Goal: Check status: Check status

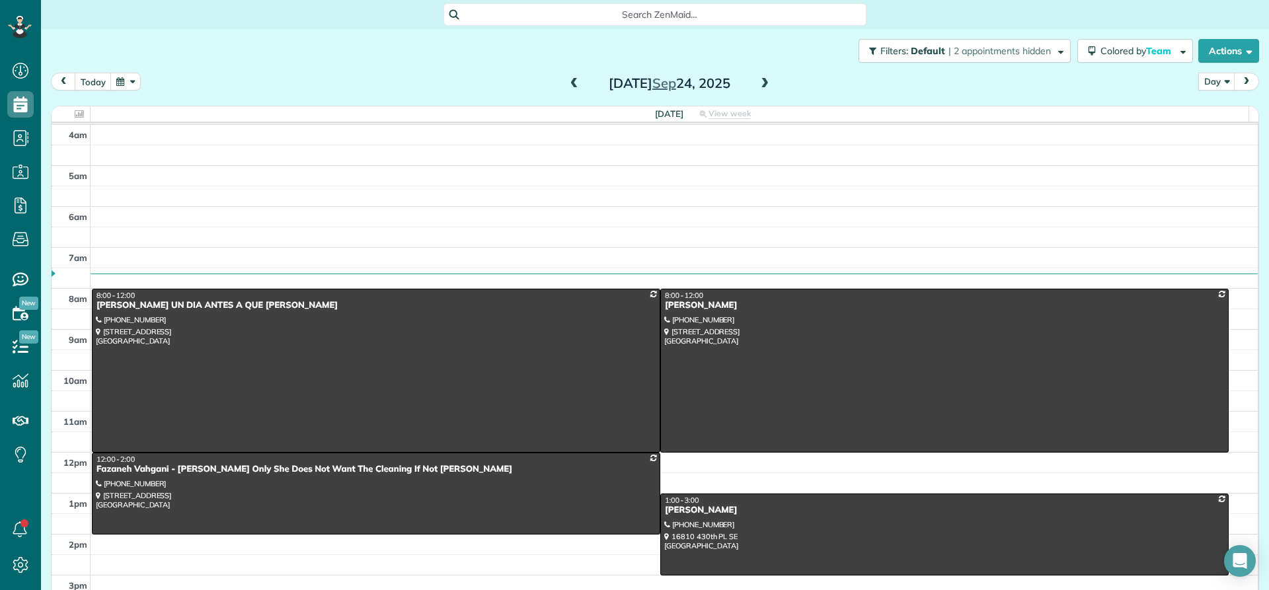
scroll to position [6, 6]
click at [759, 86] on span at bounding box center [765, 84] width 15 height 12
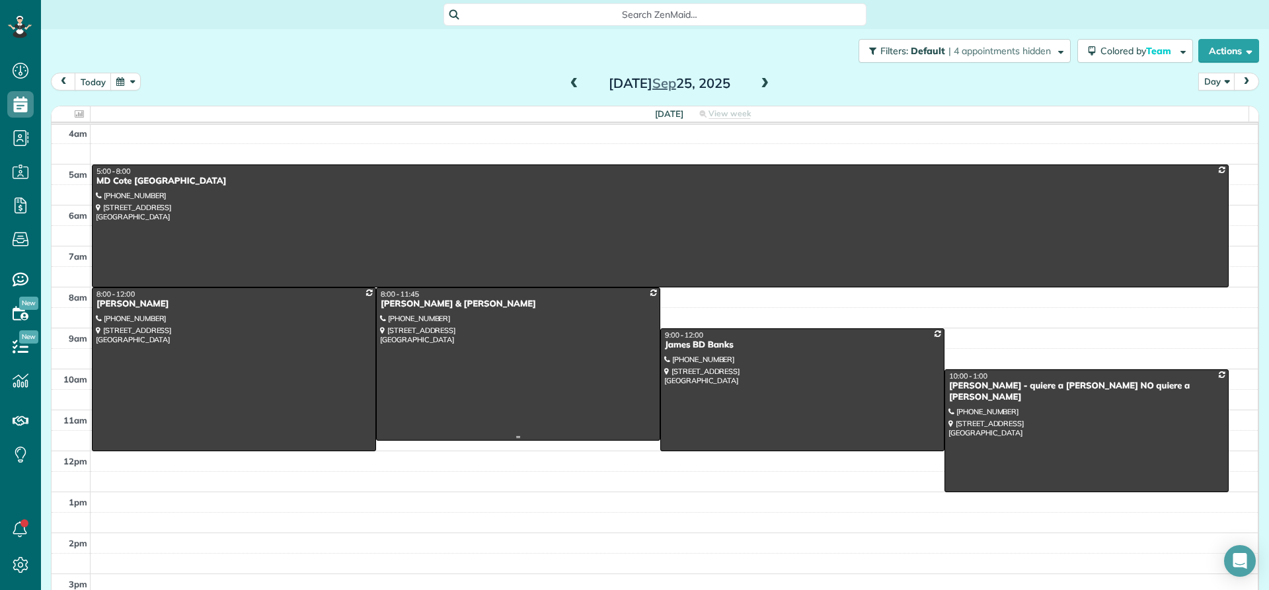
scroll to position [0, 0]
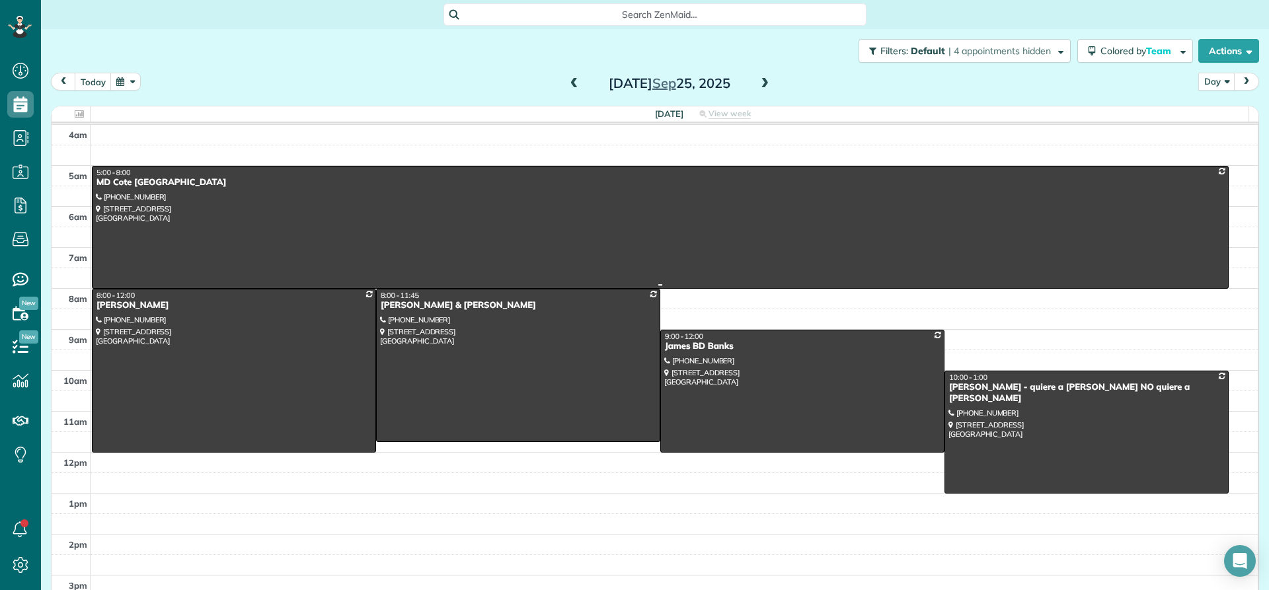
click at [114, 181] on div "MD Cote [GEOGRAPHIC_DATA]" at bounding box center [660, 182] width 1129 height 11
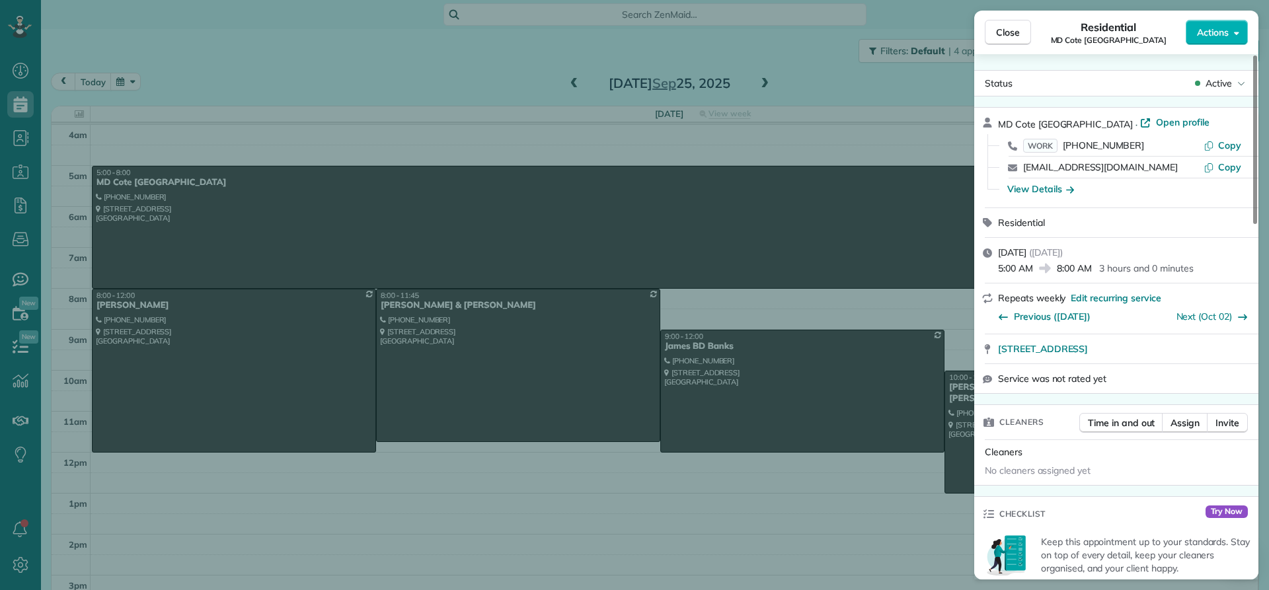
drag, startPoint x: 1092, startPoint y: 124, endPoint x: 1001, endPoint y: 128, distance: 91.3
click at [997, 130] on div "MD Cote [GEOGRAPHIC_DATA] · Open profile WORK [PHONE_NUMBER] Copy [EMAIL_ADDRES…" at bounding box center [1116, 158] width 284 height 100
click at [999, 26] on span "Close" at bounding box center [1008, 32] width 24 height 13
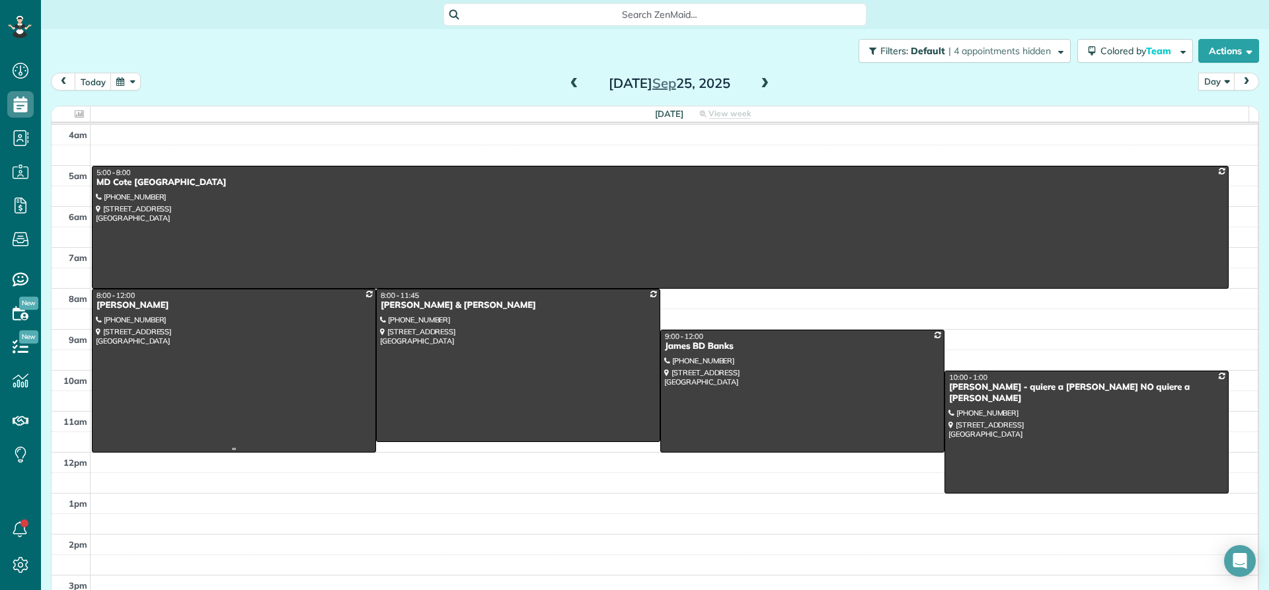
click at [149, 312] on div at bounding box center [234, 371] width 283 height 163
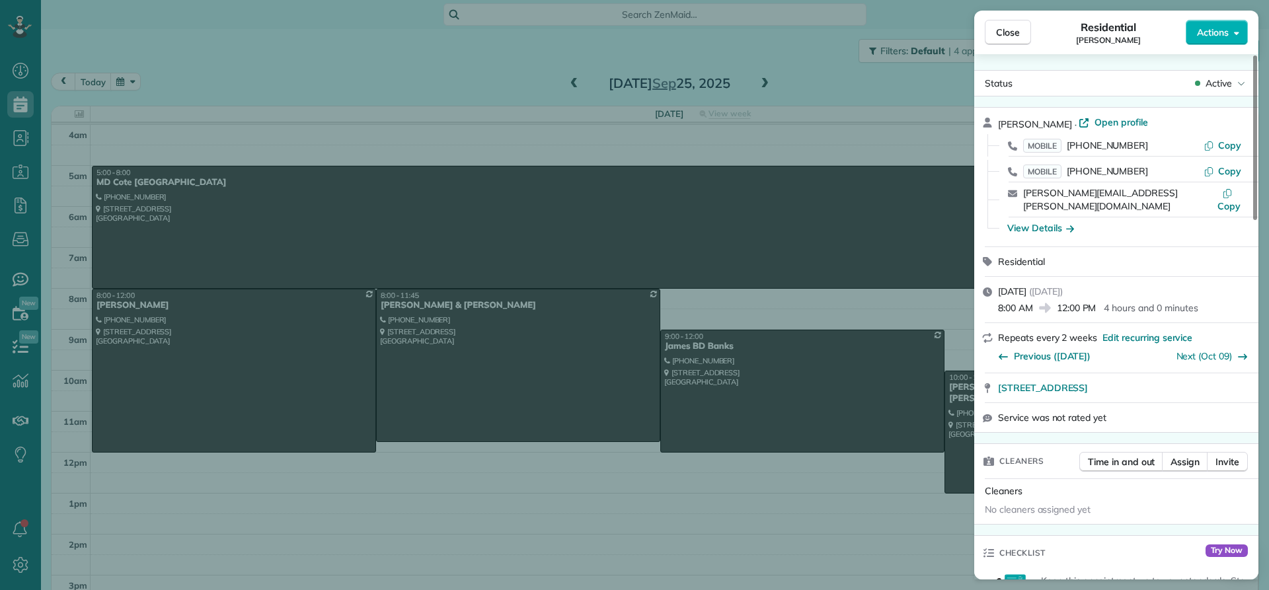
drag, startPoint x: 1070, startPoint y: 122, endPoint x: 994, endPoint y: 125, distance: 76.7
click at [994, 125] on div "[PERSON_NAME] · Open profile MOBILE [PHONE_NUMBER] Copy MOBILE [PHONE_NUMBER] C…" at bounding box center [1116, 177] width 284 height 139
click at [996, 31] on button "Close" at bounding box center [1008, 32] width 46 height 25
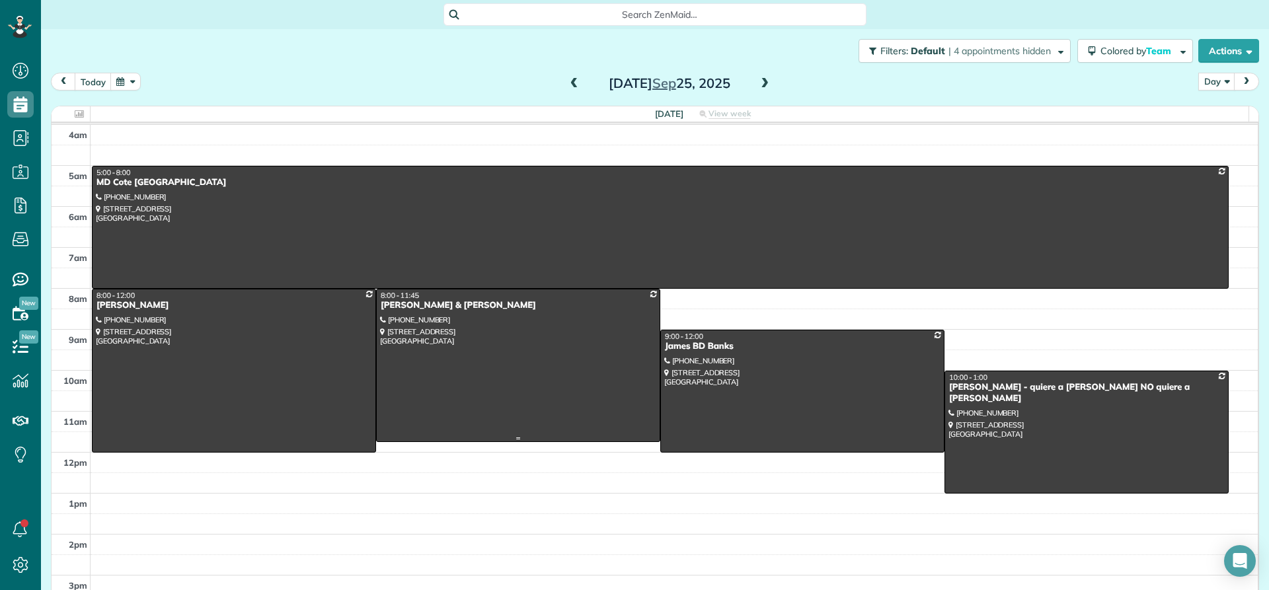
click at [411, 303] on div "[PERSON_NAME] & [PERSON_NAME]" at bounding box center [518, 305] width 276 height 11
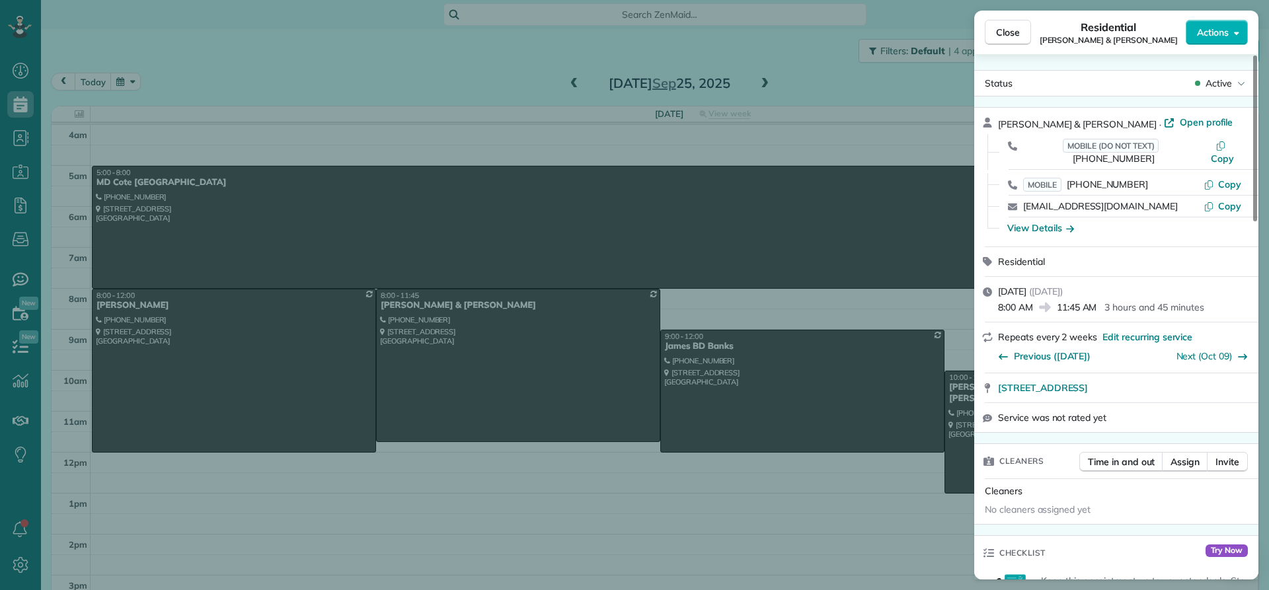
drag, startPoint x: 1097, startPoint y: 121, endPoint x: 1005, endPoint y: 119, distance: 92.6
click at [994, 120] on div "[PERSON_NAME] & [PERSON_NAME] · Open profile MOBILE (DO NOT TEXT) [PHONE_NUMBER…" at bounding box center [1116, 177] width 284 height 139
click at [1003, 34] on span "Close" at bounding box center [1008, 32] width 24 height 13
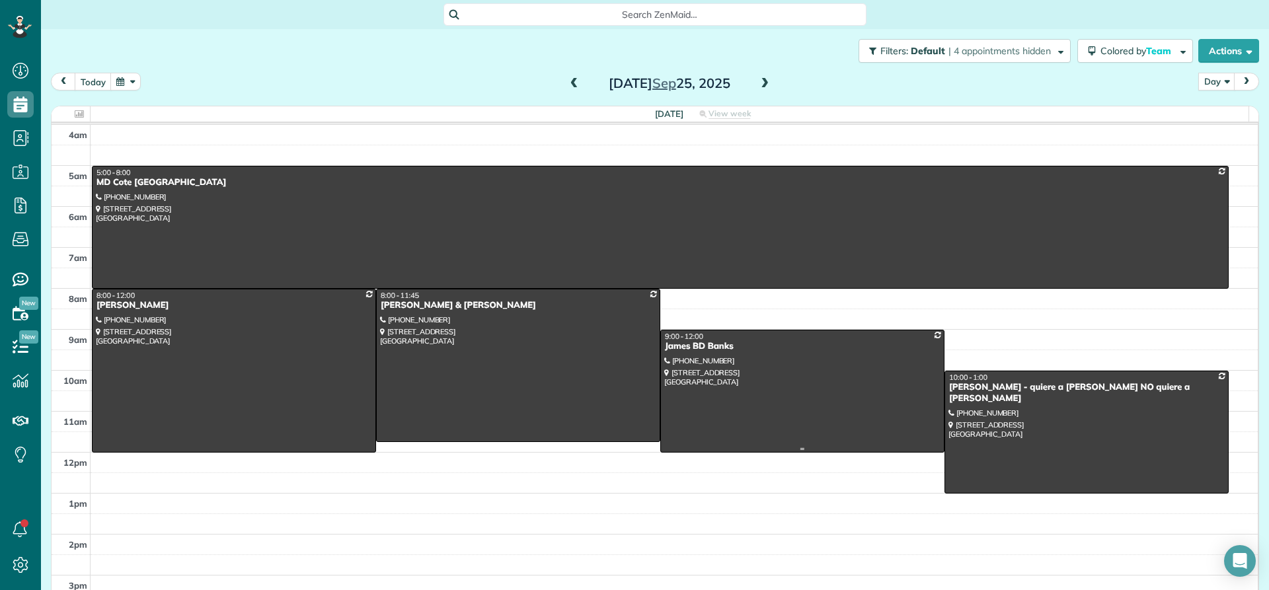
click at [694, 348] on div "James BD Banks" at bounding box center [802, 346] width 276 height 11
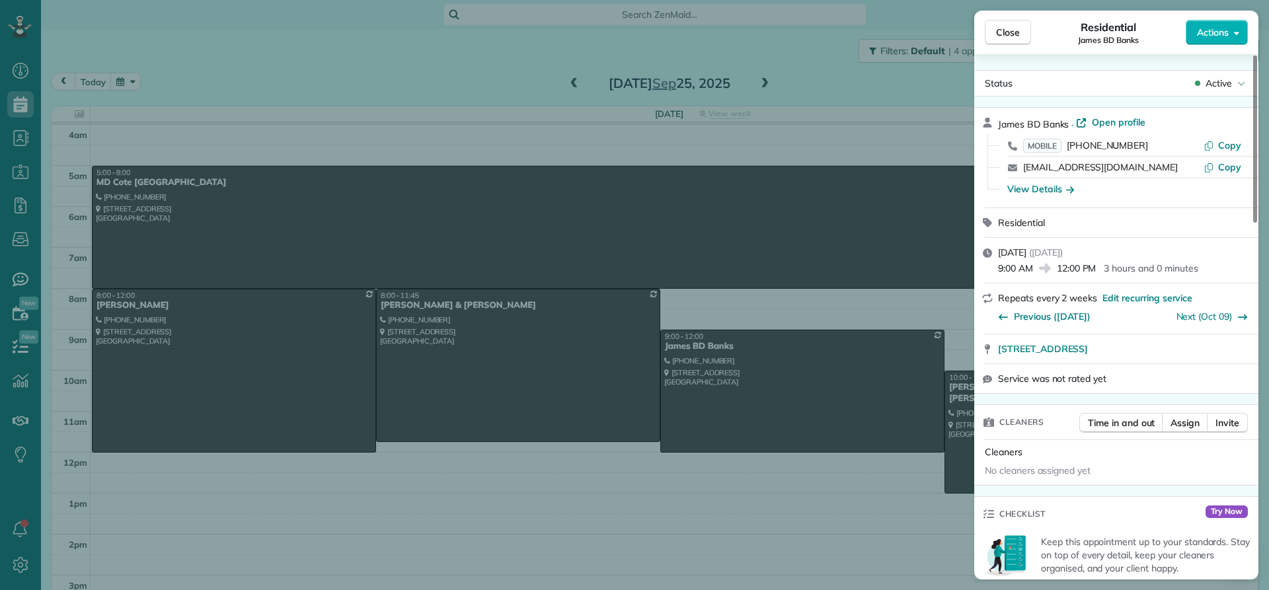
drag, startPoint x: 1068, startPoint y: 125, endPoint x: 994, endPoint y: 125, distance: 74.7
click at [994, 125] on div "[PERSON_NAME] [PERSON_NAME] · Open profile MOBILE [PHONE_NUMBER] Copy [EMAIL_AD…" at bounding box center [1116, 158] width 284 height 100
click at [1012, 32] on span "Close" at bounding box center [1008, 32] width 24 height 13
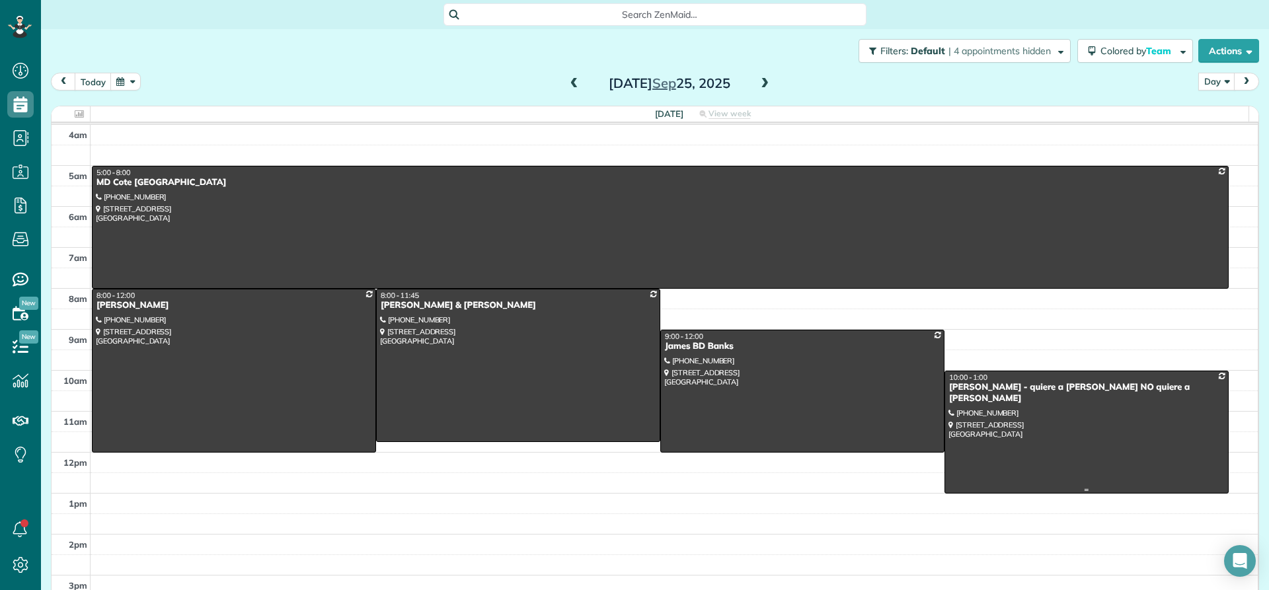
click at [974, 391] on div "[PERSON_NAME] - quiere a [PERSON_NAME] NO quiere a [PERSON_NAME]" at bounding box center [1087, 393] width 276 height 22
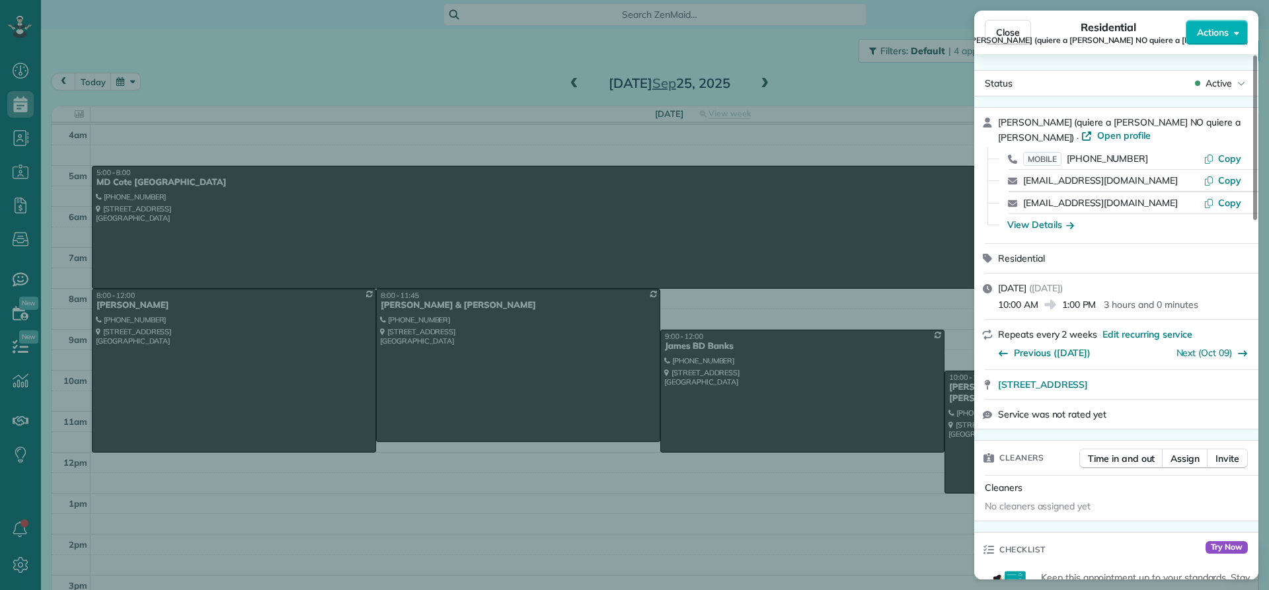
drag, startPoint x: 1064, startPoint y: 119, endPoint x: 998, endPoint y: 122, distance: 65.5
click at [998, 122] on span "[PERSON_NAME] (quiere a [PERSON_NAME] NO quiere a [PERSON_NAME])" at bounding box center [1119, 129] width 243 height 27
click at [1039, 224] on div "View Details" at bounding box center [1040, 224] width 67 height 13
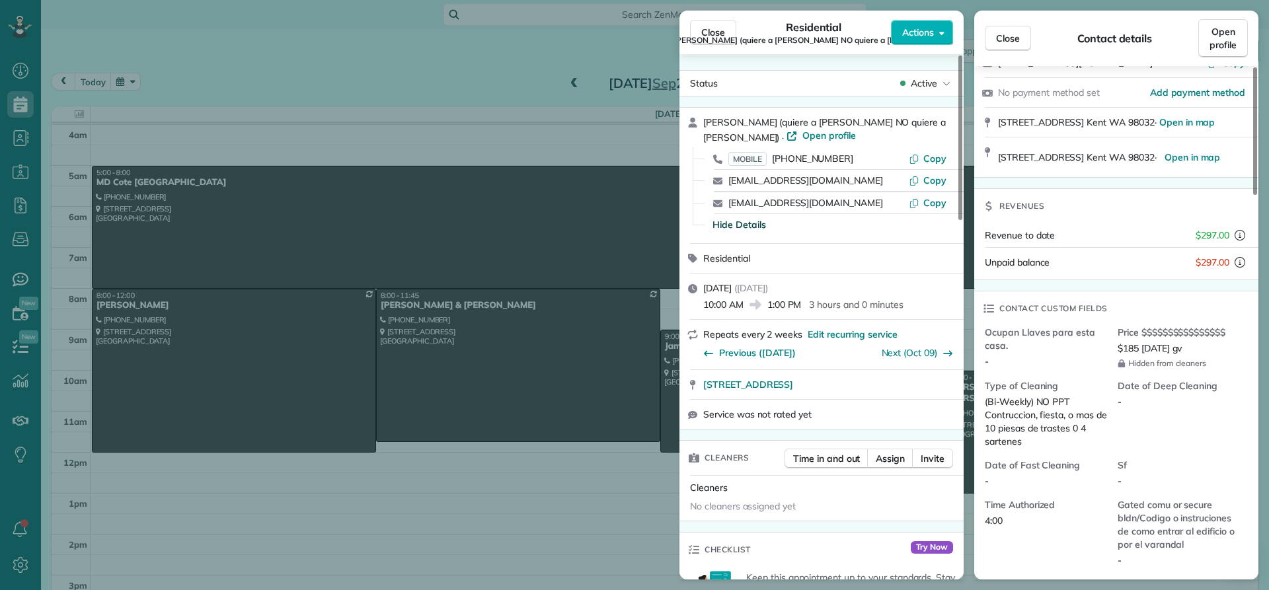
scroll to position [267, 0]
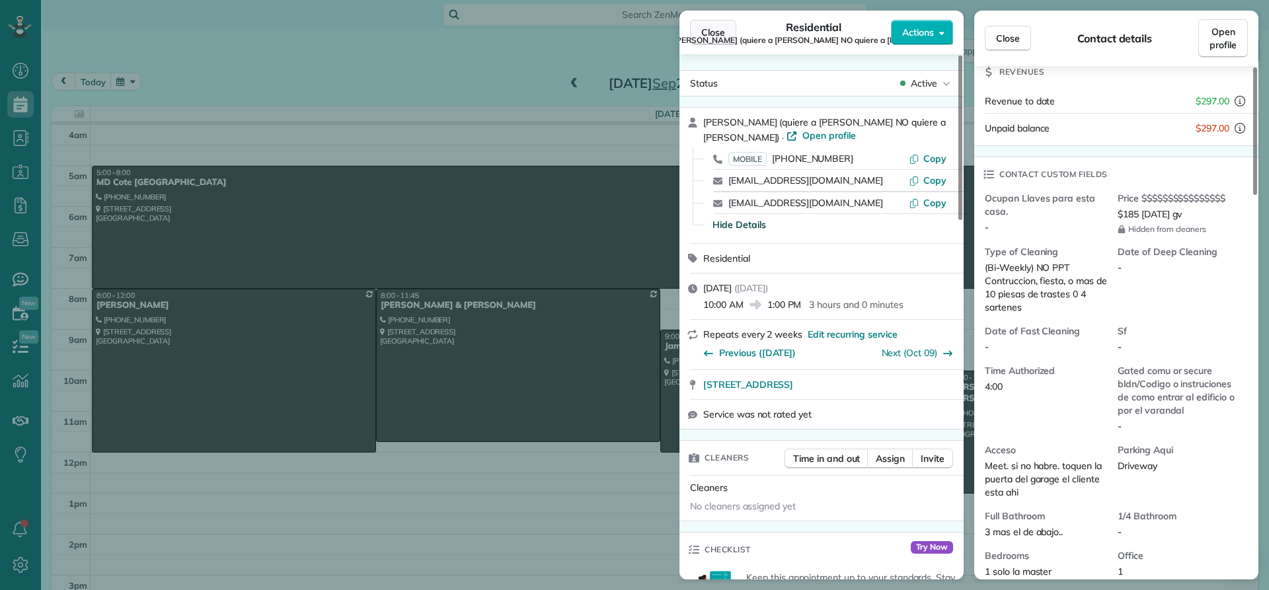
click at [711, 36] on span "Close" at bounding box center [713, 32] width 24 height 13
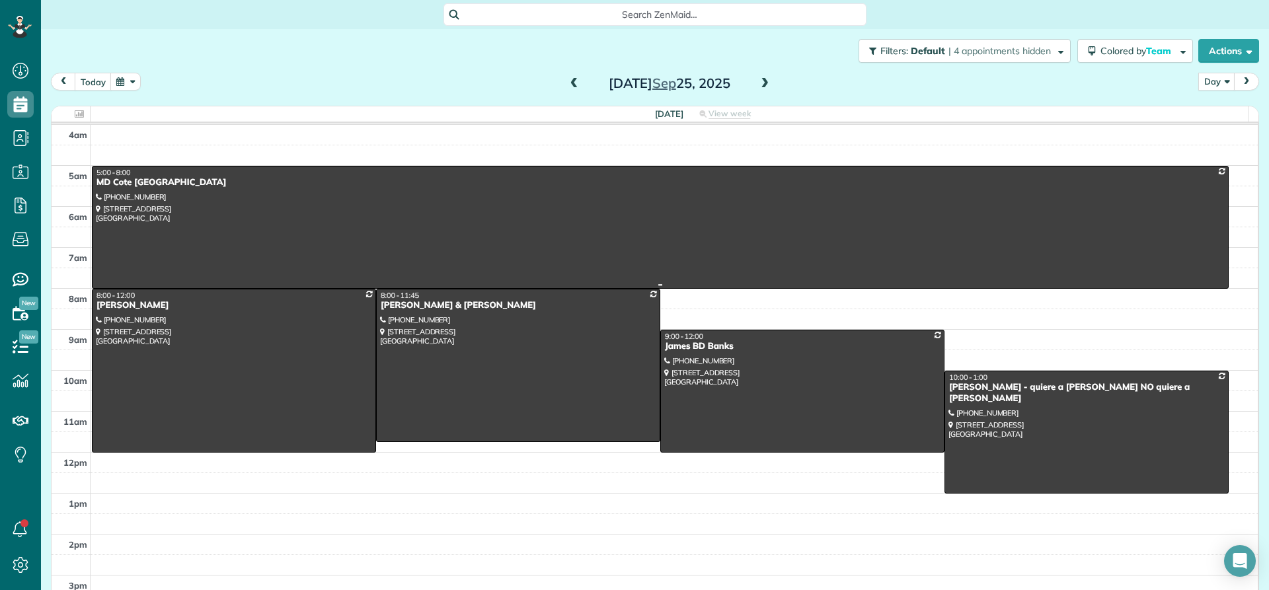
click at [153, 182] on div "MD Cote [GEOGRAPHIC_DATA]" at bounding box center [660, 182] width 1129 height 11
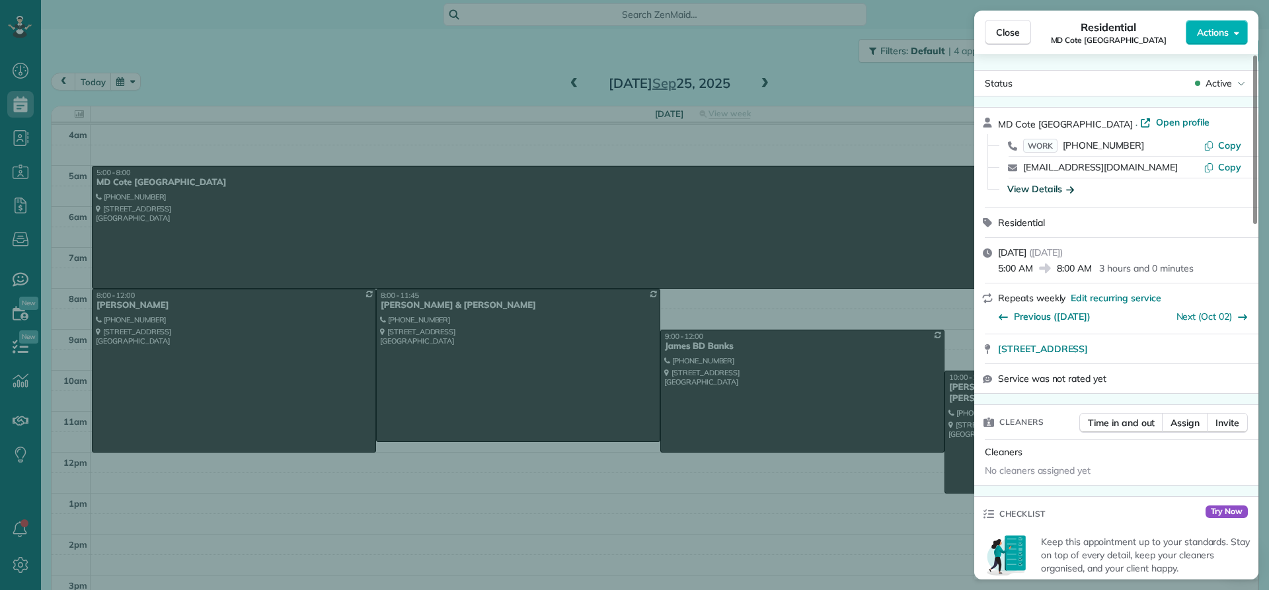
click at [1035, 187] on div "View Details" at bounding box center [1040, 188] width 67 height 13
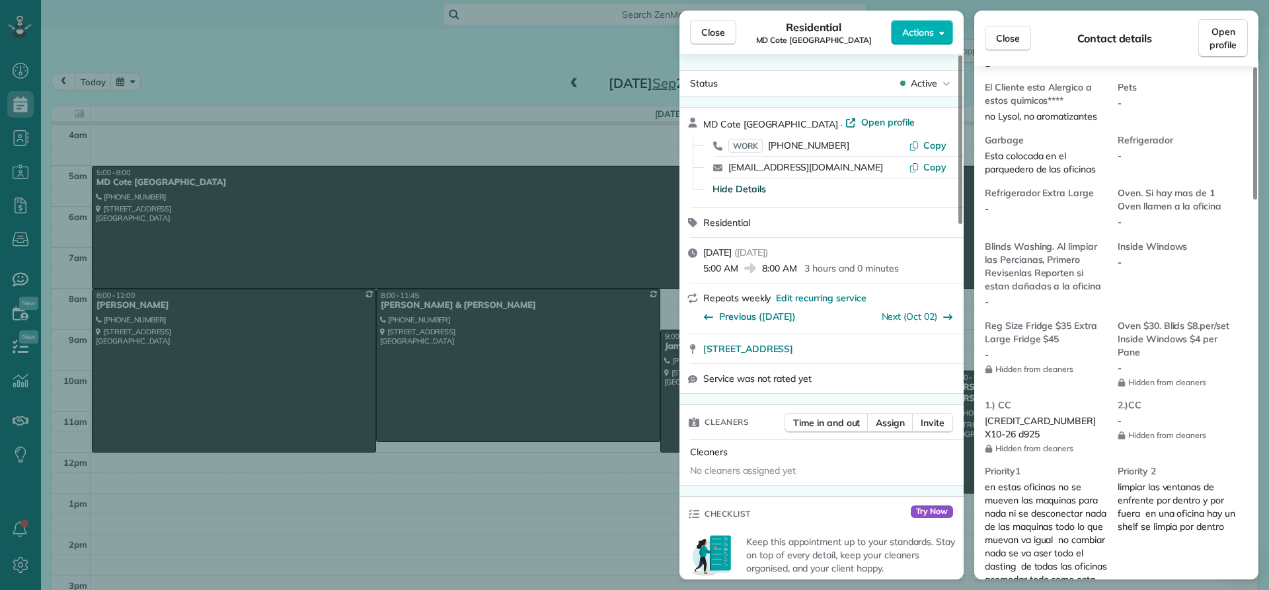
scroll to position [929, 0]
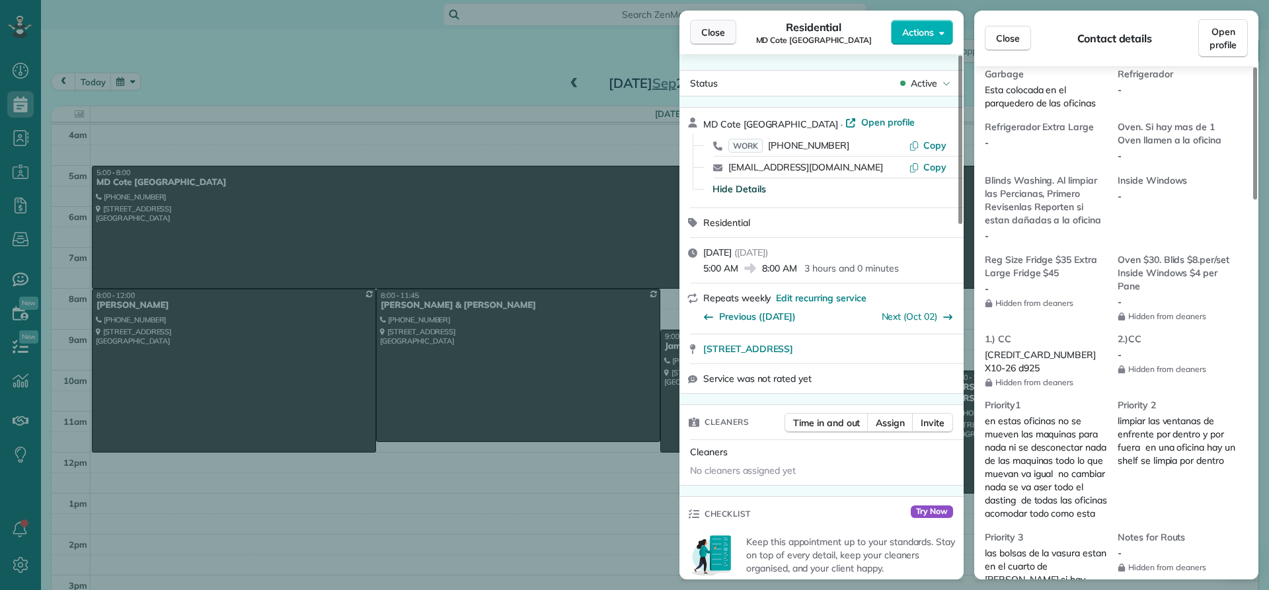
click at [723, 30] on span "Close" at bounding box center [713, 32] width 24 height 13
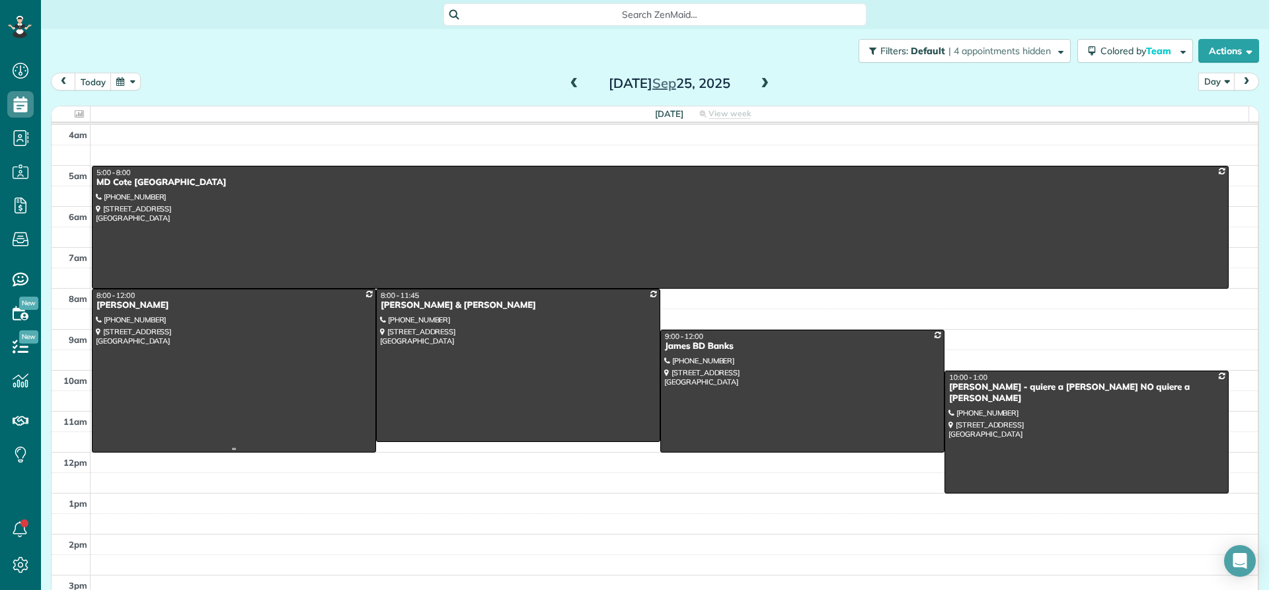
click at [142, 310] on div "[PERSON_NAME]" at bounding box center [234, 305] width 276 height 11
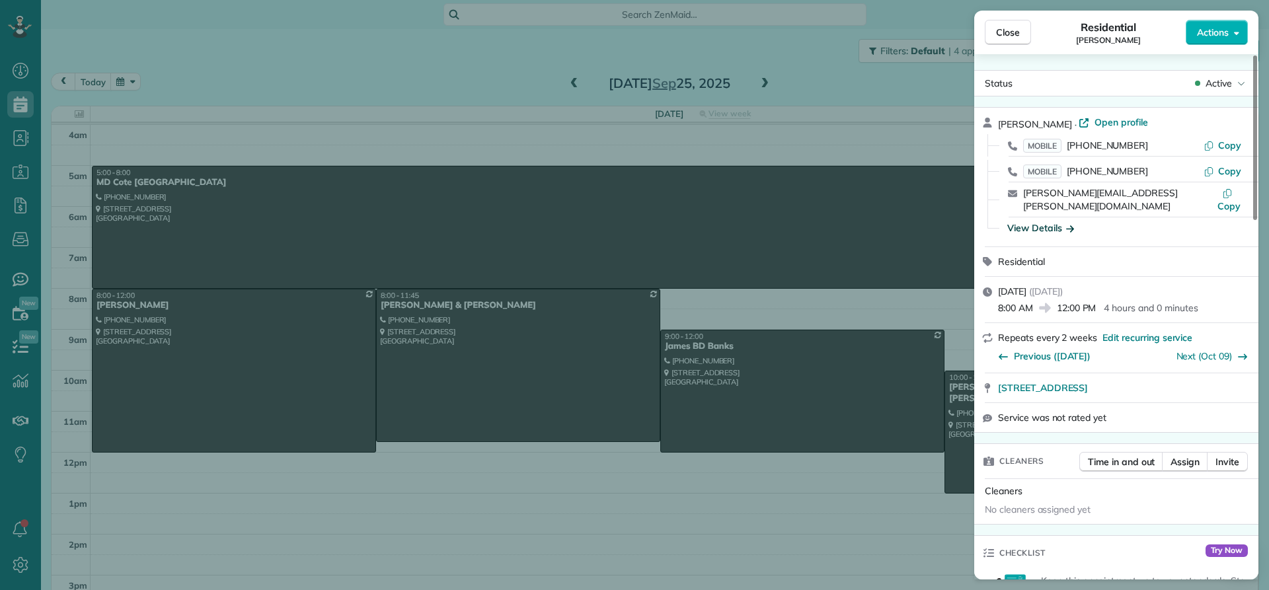
click at [1031, 221] on div "View Details" at bounding box center [1040, 227] width 67 height 13
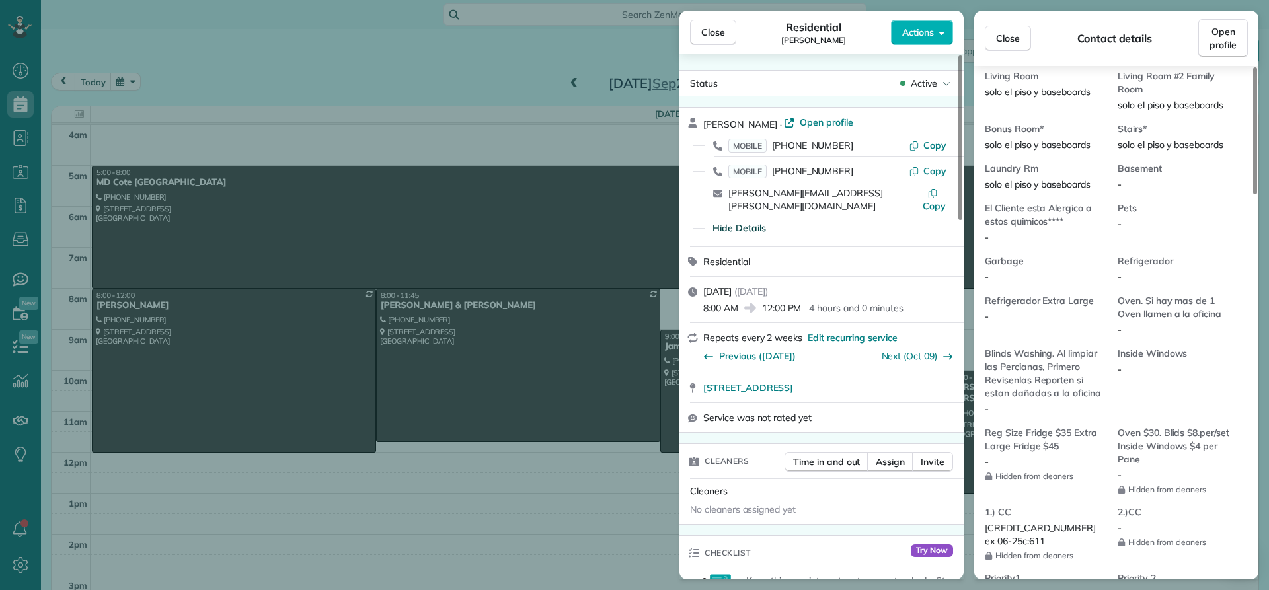
scroll to position [998, 0]
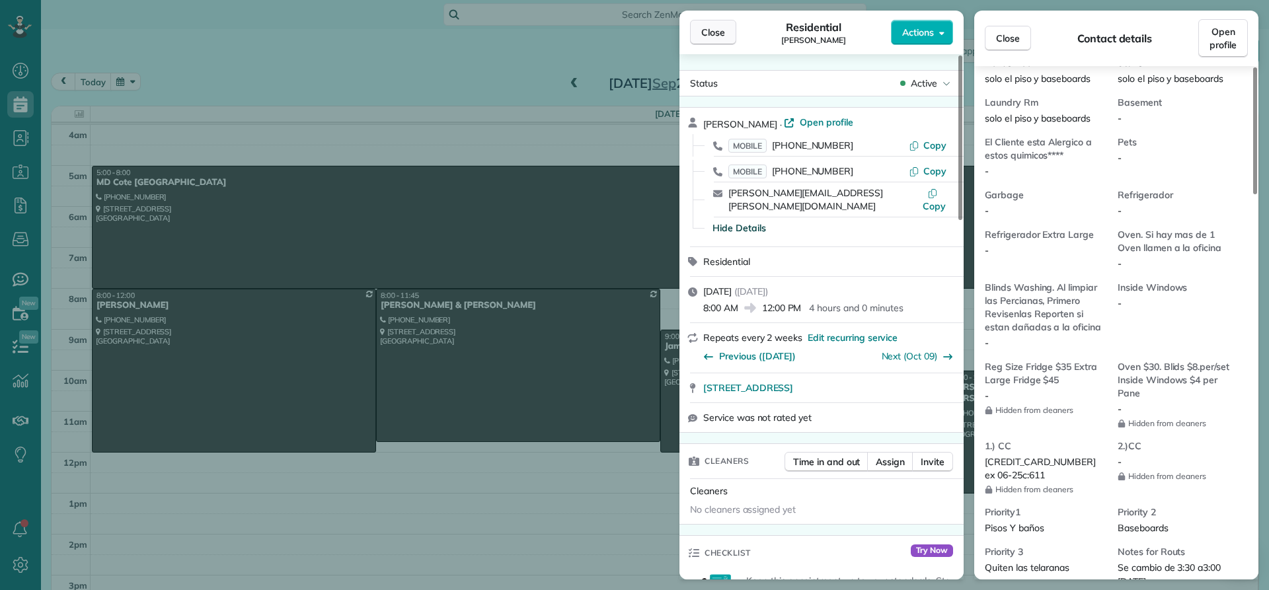
click at [723, 31] on span "Close" at bounding box center [713, 32] width 24 height 13
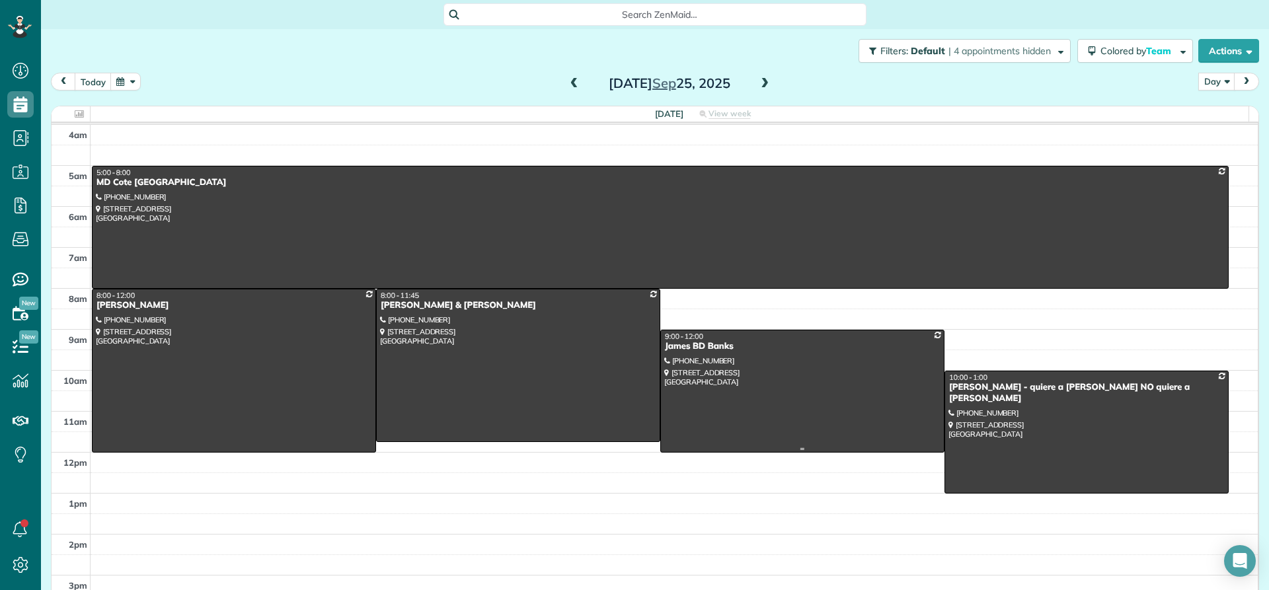
click at [688, 355] on div at bounding box center [802, 392] width 283 height 122
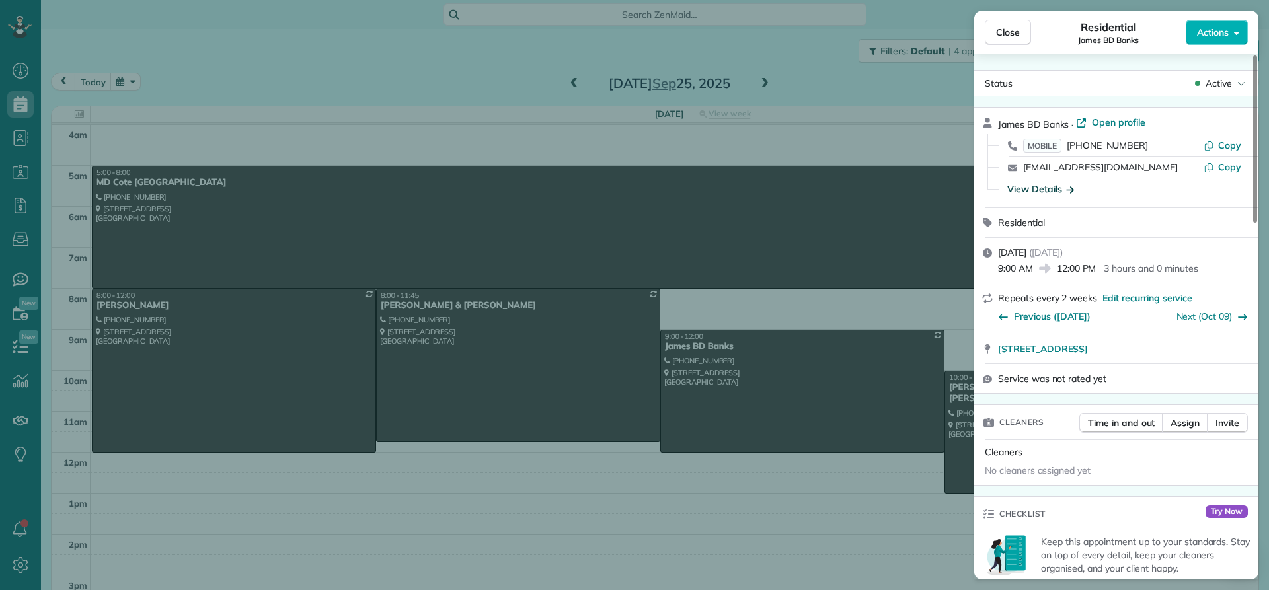
click at [1026, 190] on div "View Details" at bounding box center [1040, 188] width 67 height 13
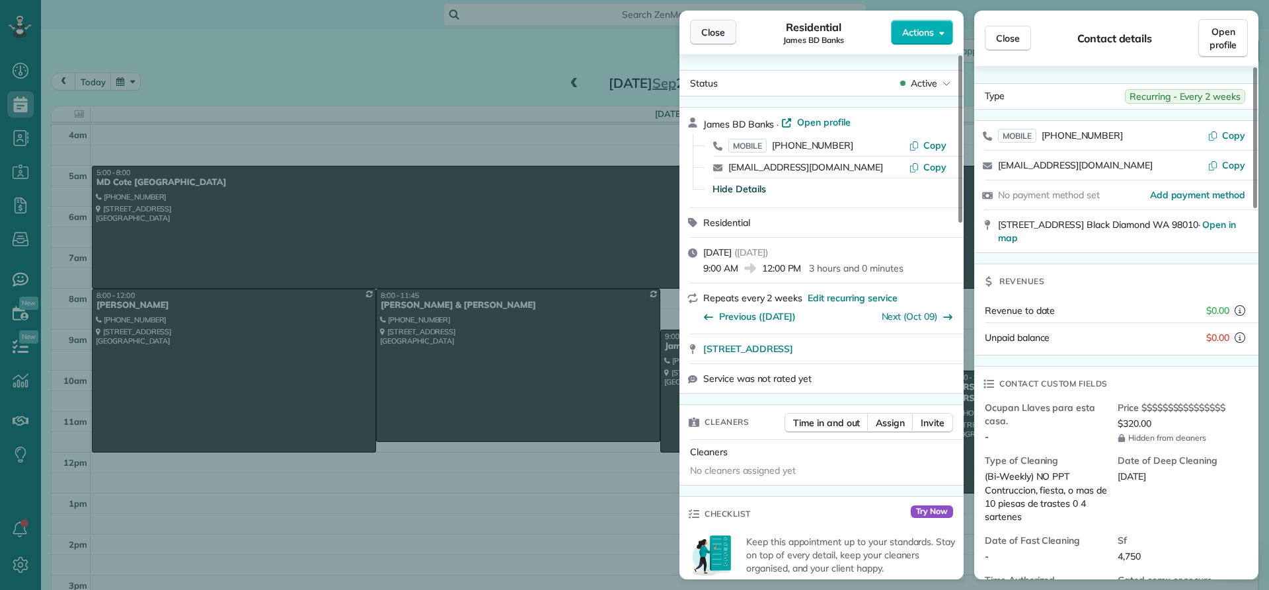
click at [714, 33] on span "Close" at bounding box center [713, 32] width 24 height 13
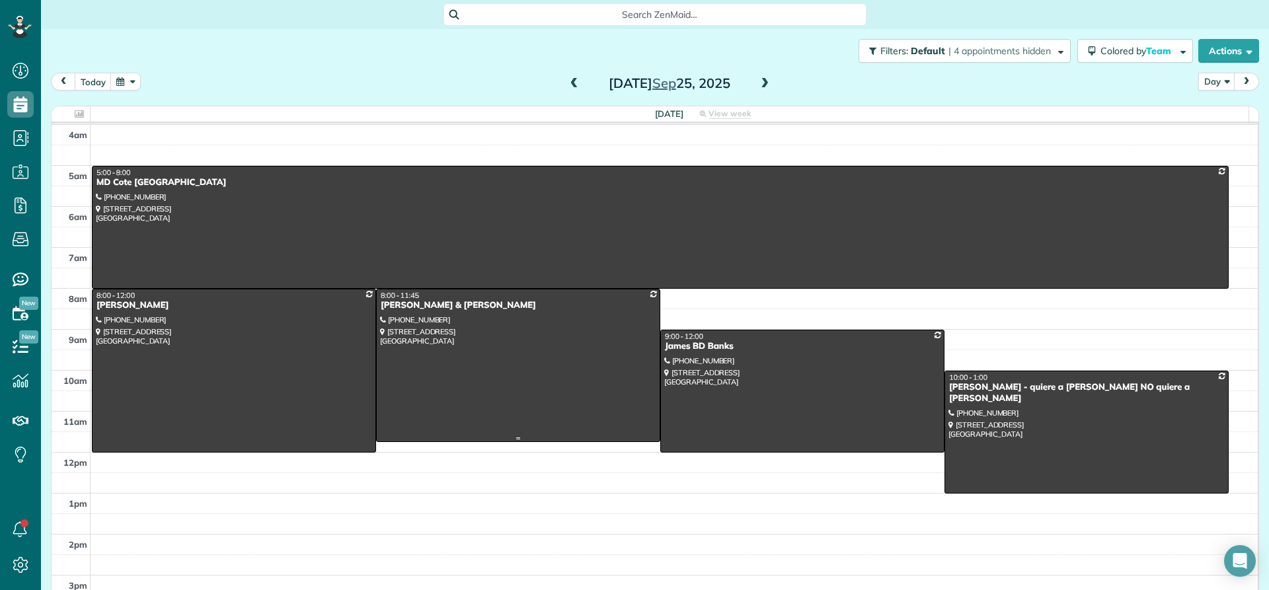
click at [414, 302] on div "[PERSON_NAME] & [PERSON_NAME]" at bounding box center [518, 305] width 276 height 11
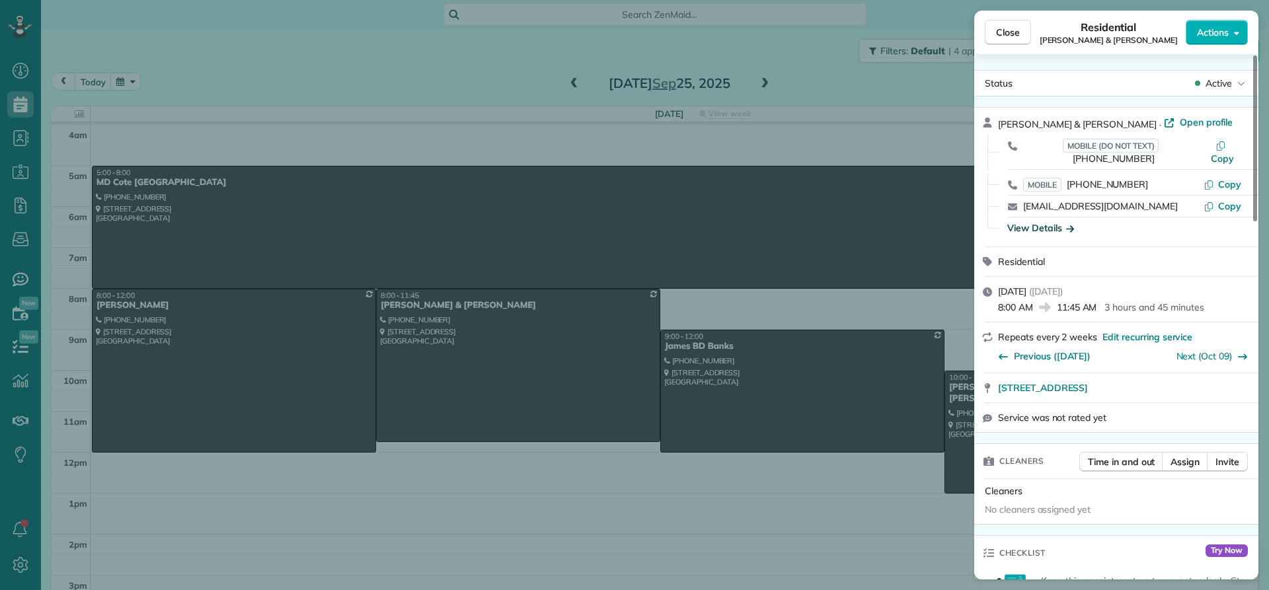
click at [1038, 221] on div "View Details" at bounding box center [1040, 227] width 67 height 13
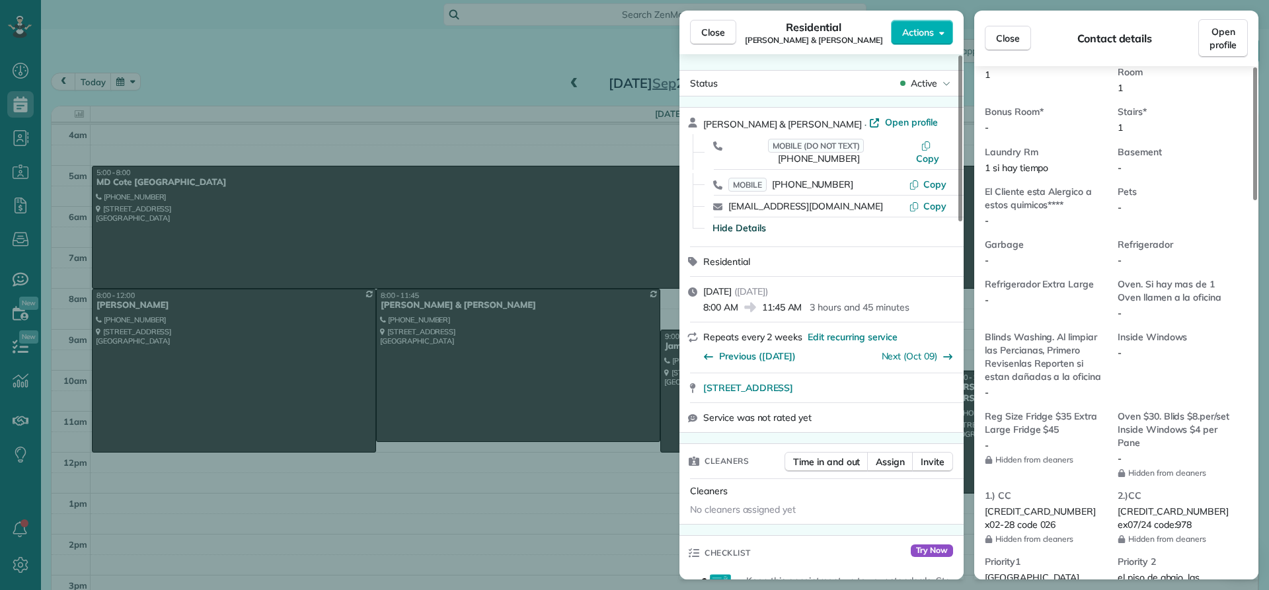
scroll to position [870, 0]
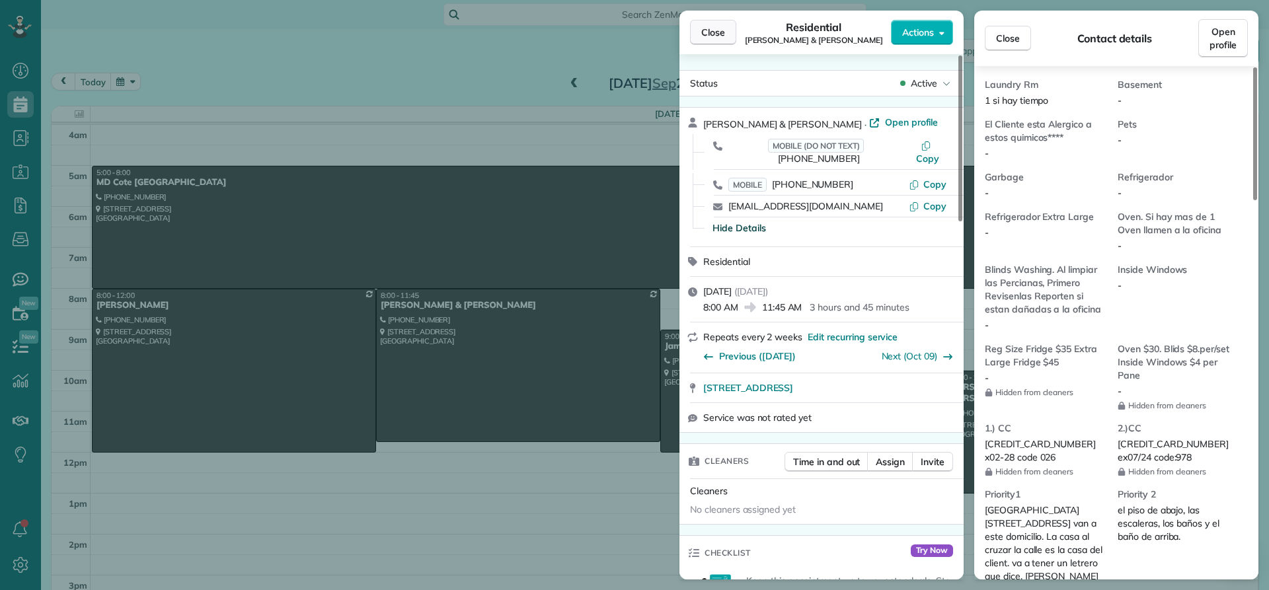
click at [717, 34] on span "Close" at bounding box center [713, 32] width 24 height 13
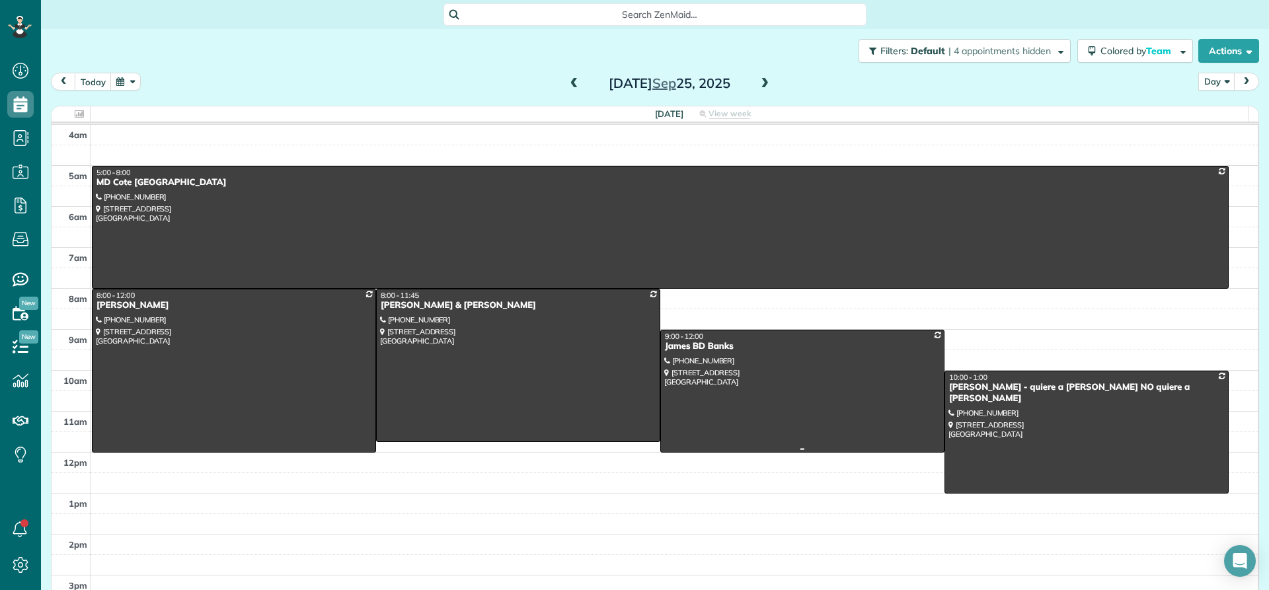
click at [711, 352] on div "James BD Banks" at bounding box center [802, 346] width 276 height 11
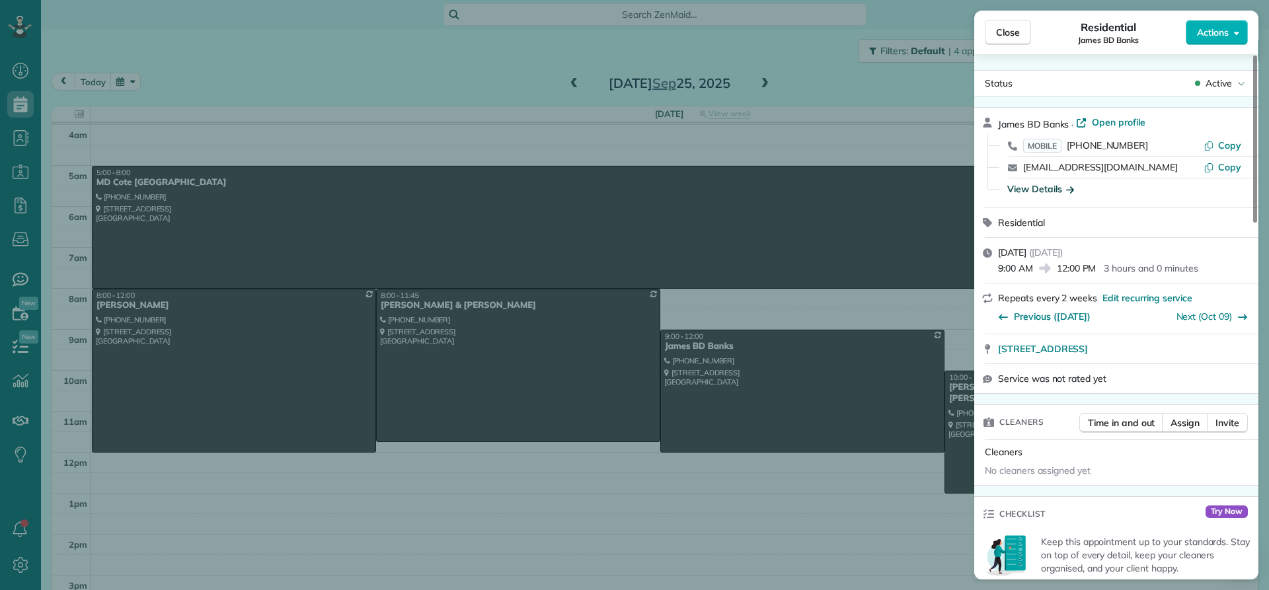
click at [1034, 186] on div "View Details" at bounding box center [1040, 188] width 67 height 13
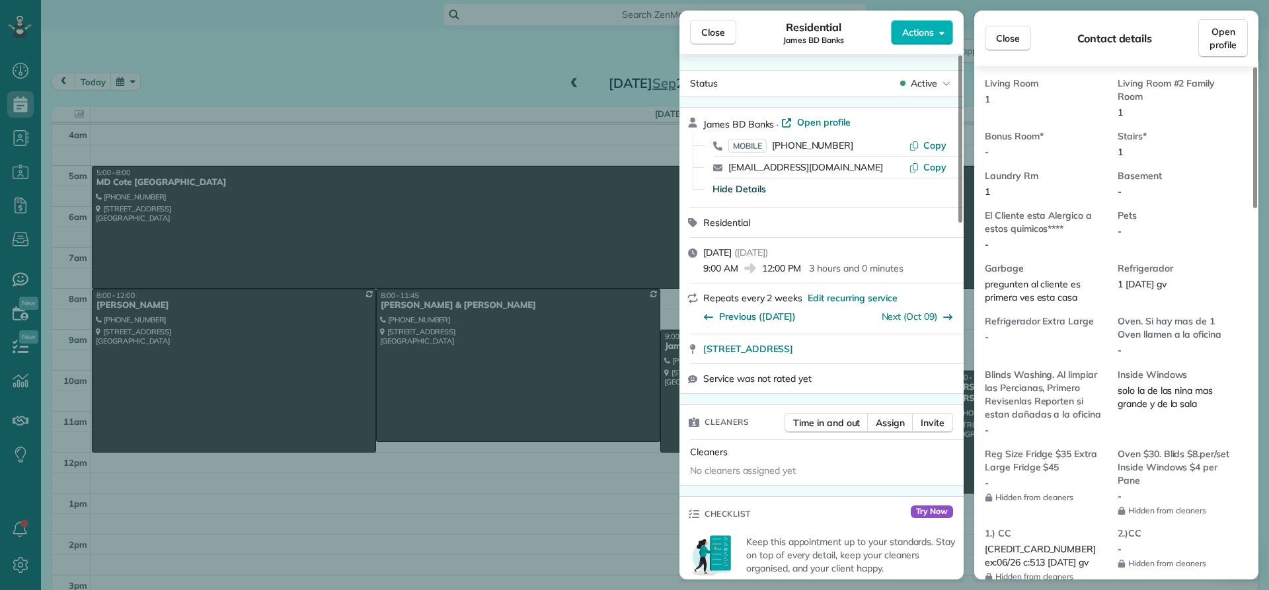
scroll to position [802, 0]
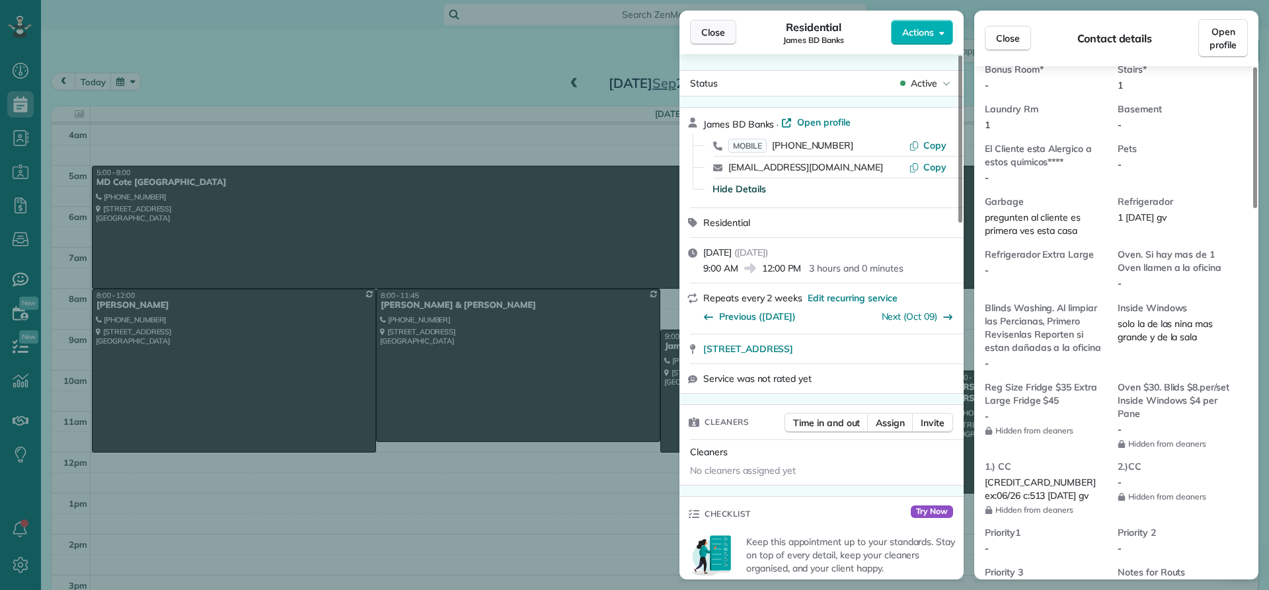
click at [714, 26] on span "Close" at bounding box center [713, 32] width 24 height 13
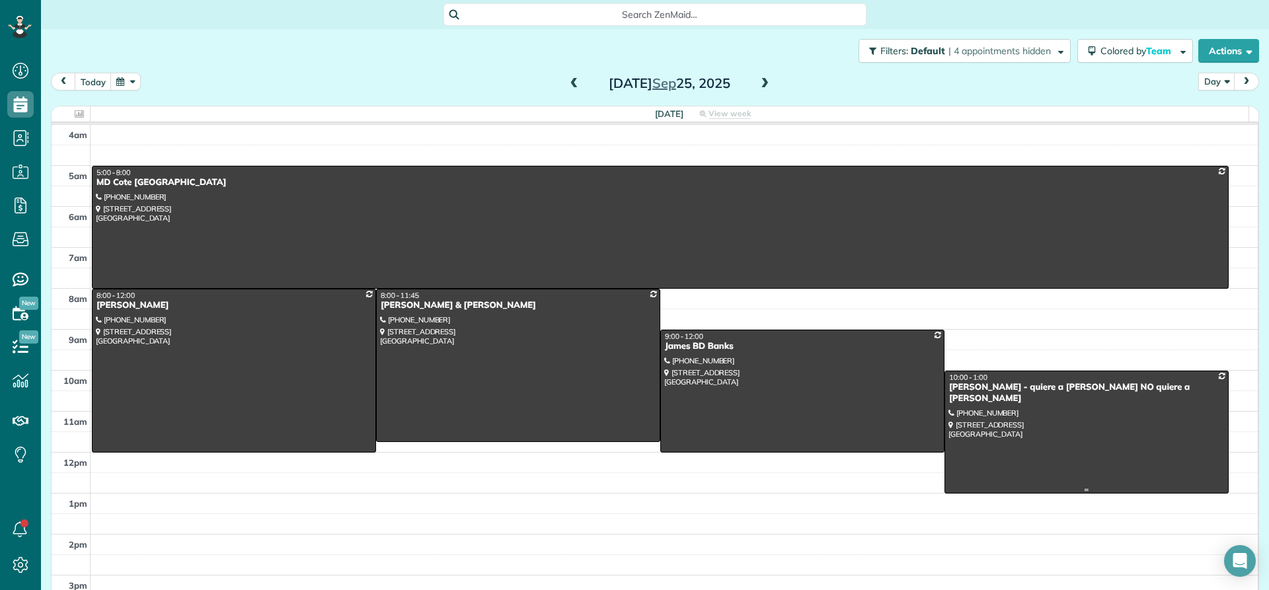
click at [980, 394] on div at bounding box center [1086, 433] width 283 height 122
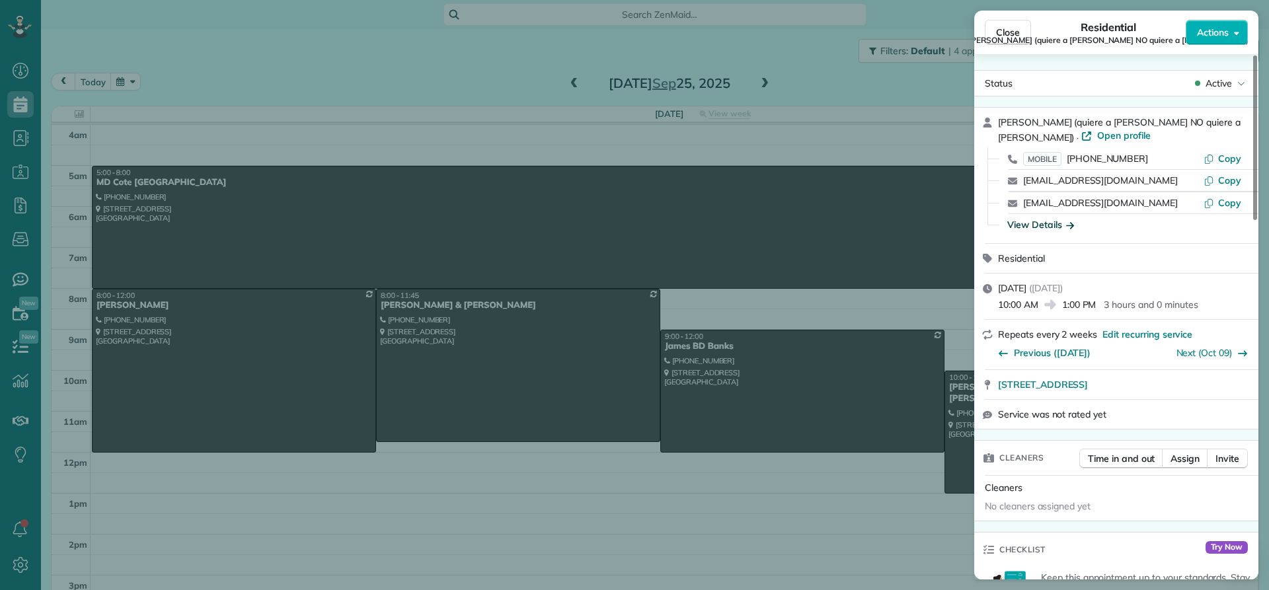
click at [1035, 225] on div "View Details" at bounding box center [1040, 224] width 67 height 13
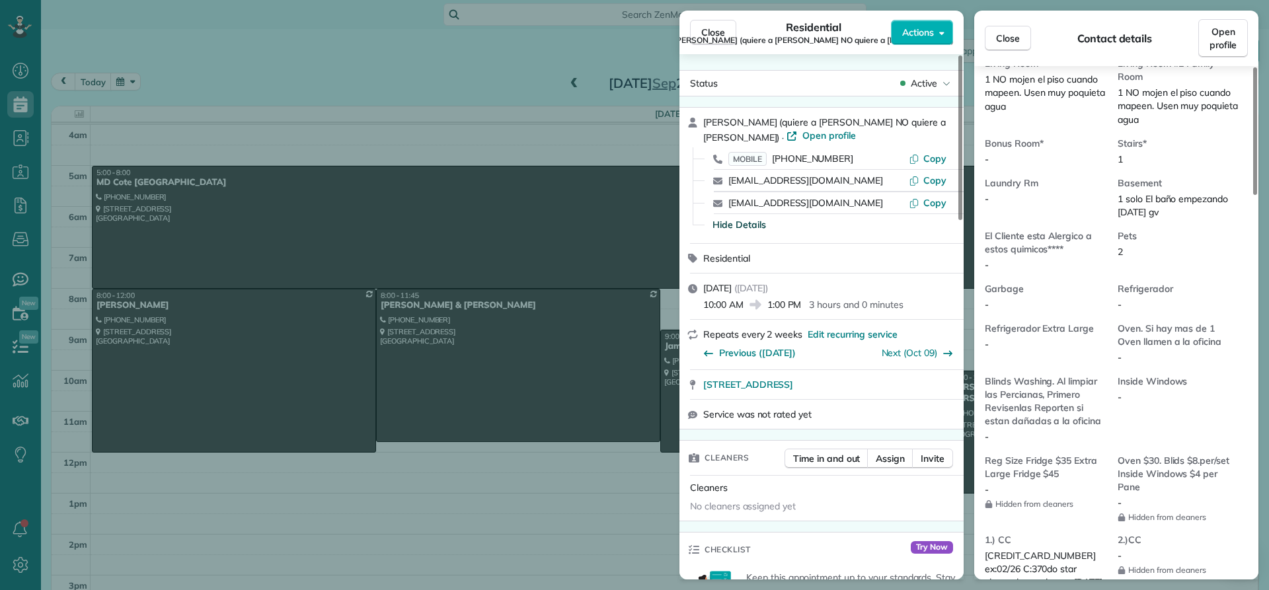
scroll to position [932, 0]
